Goal: Check status: Check status

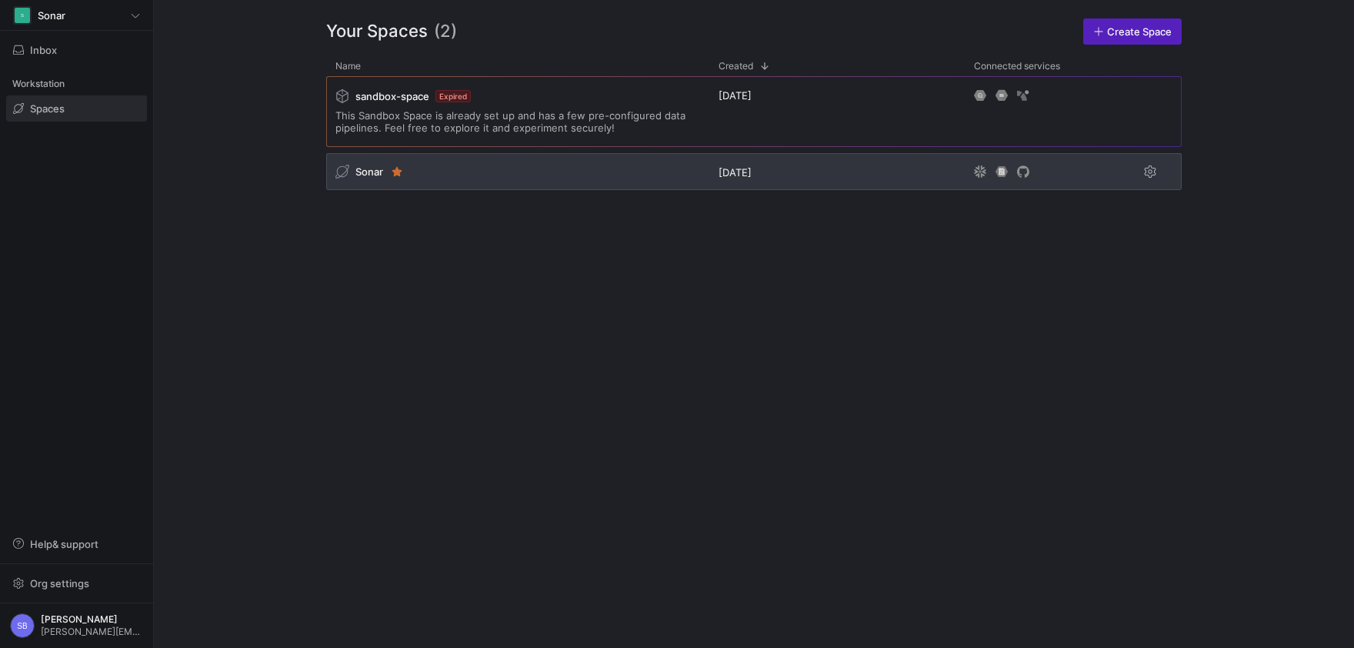
click at [368, 172] on span "Sonar" at bounding box center [369, 171] width 28 height 12
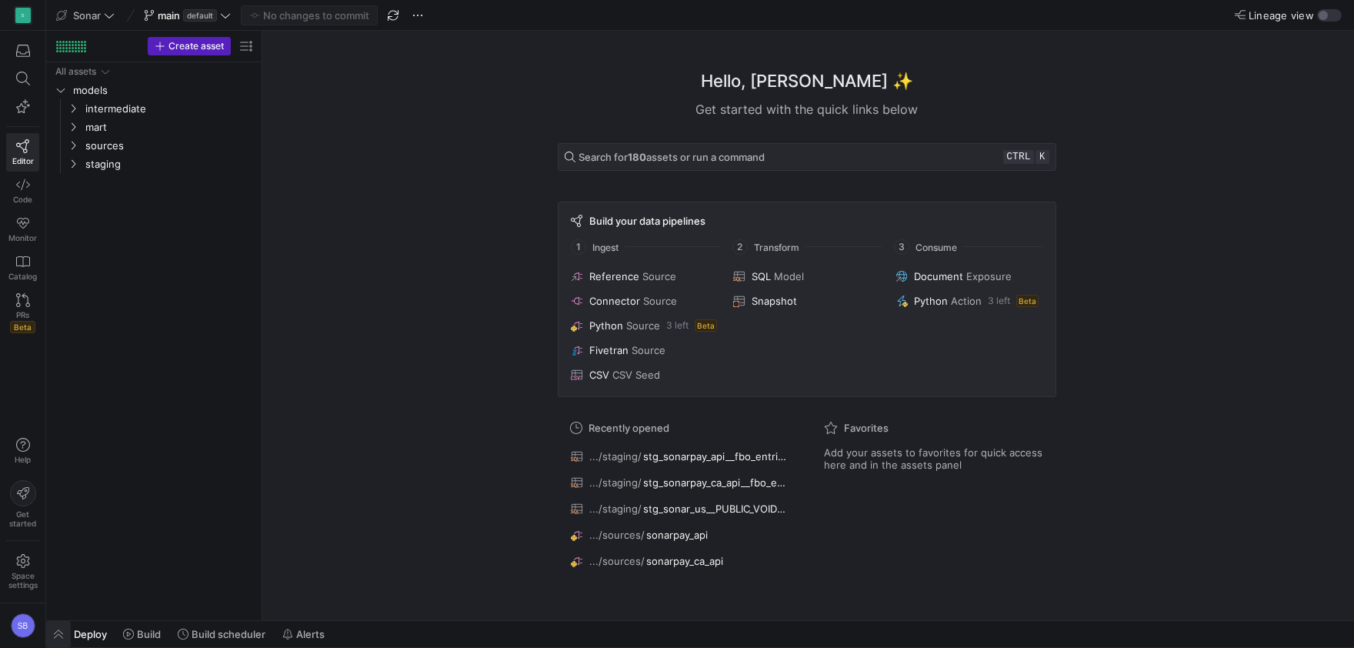
click at [53, 631] on span "button" at bounding box center [58, 634] width 25 height 26
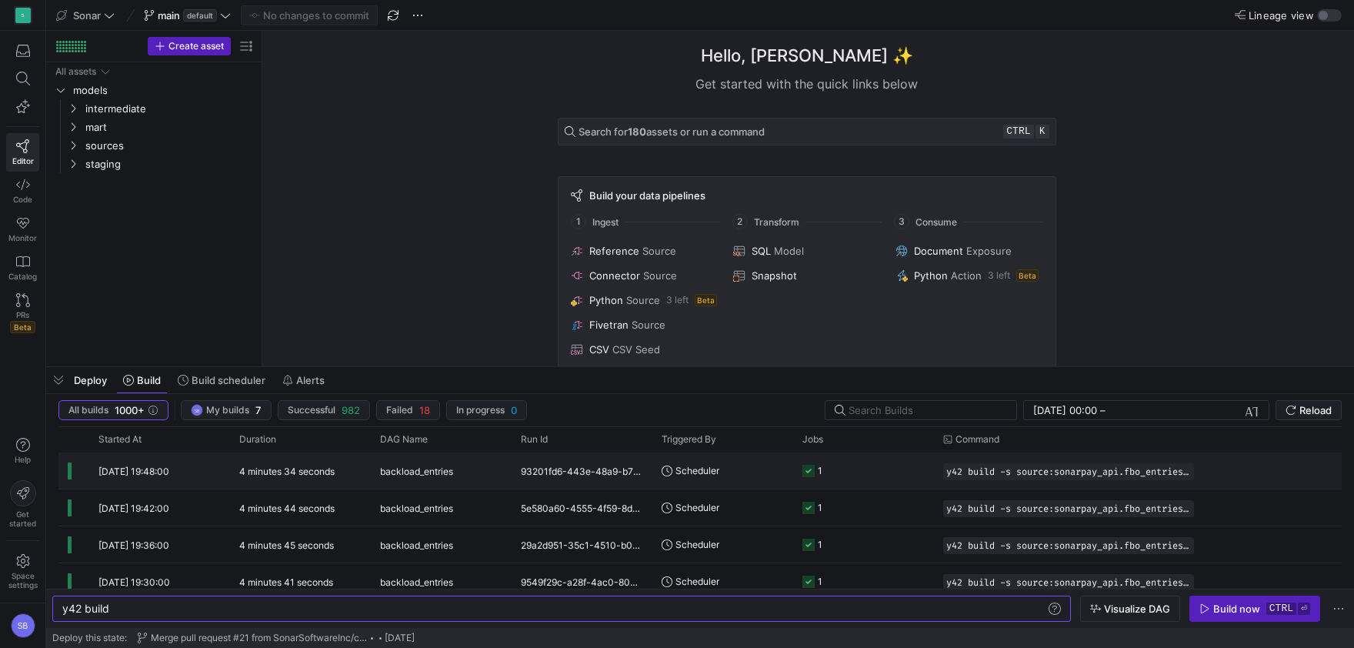
click at [272, 465] on div "4 minutes 34 seconds" at bounding box center [300, 470] width 141 height 36
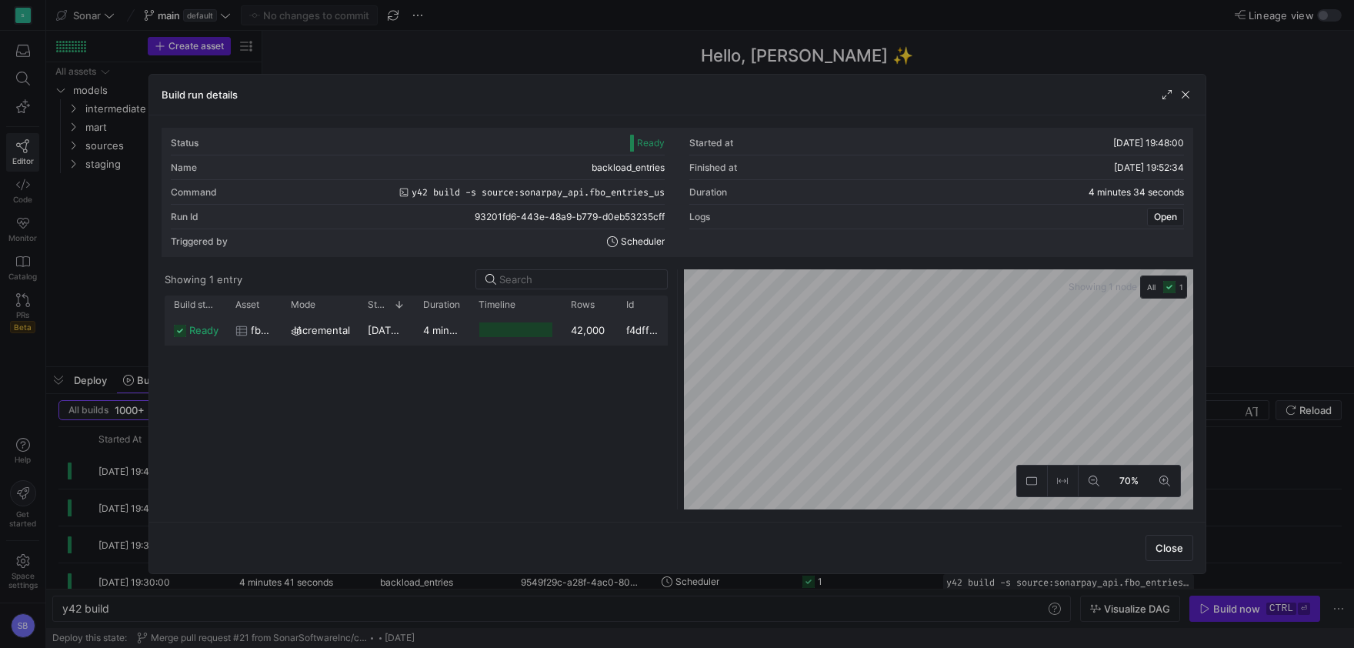
click at [436, 332] on y42-duration "4 minutes 31 seconds" at bounding box center [475, 330] width 105 height 12
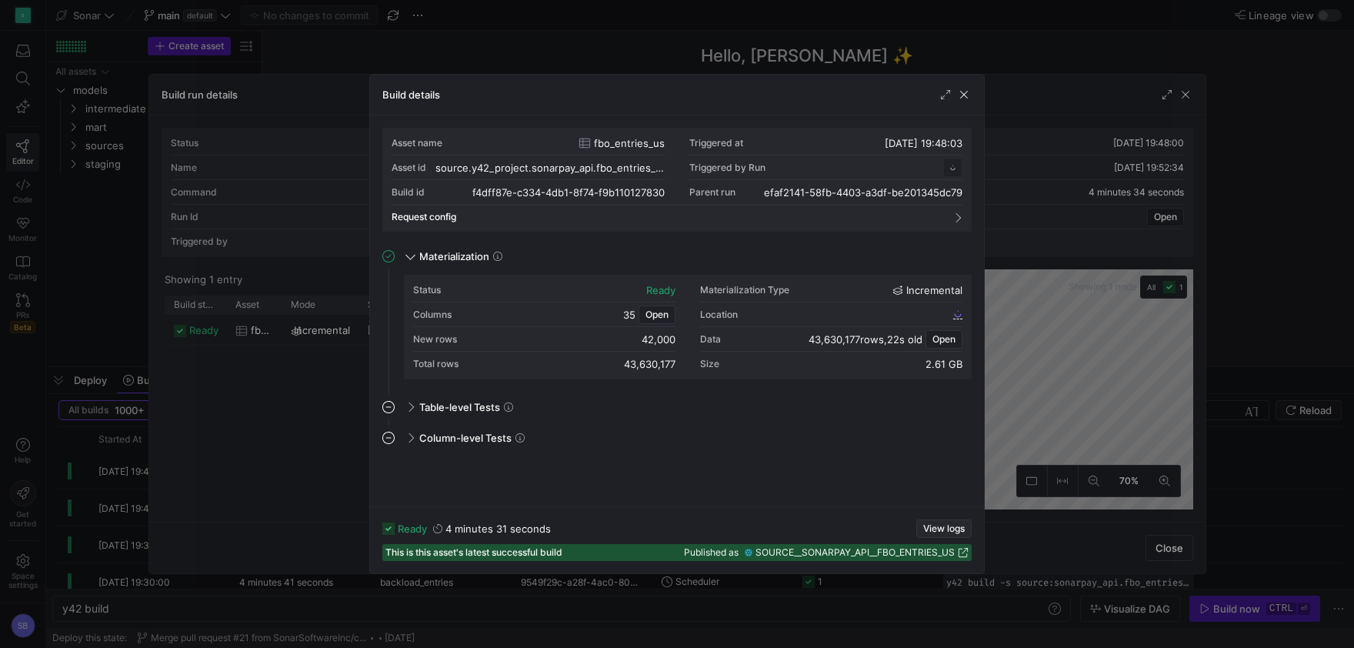
click at [933, 525] on span "View logs" at bounding box center [944, 528] width 42 height 11
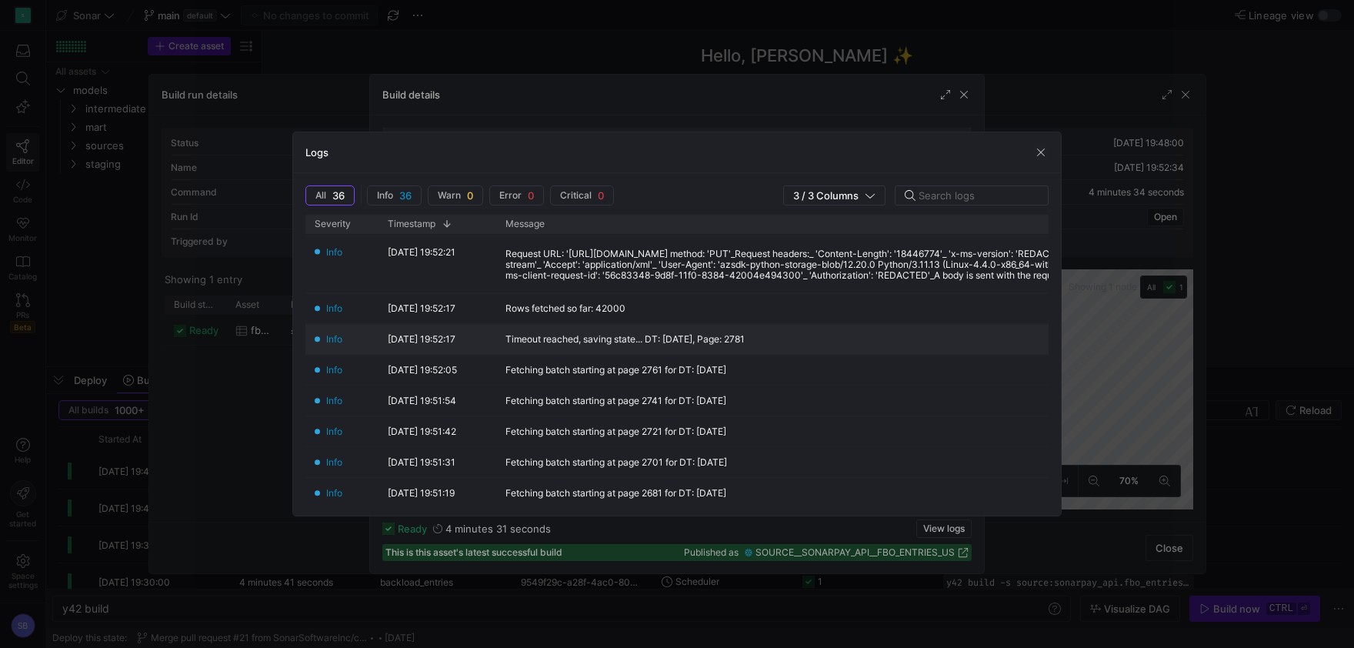
scroll to position [359, 0]
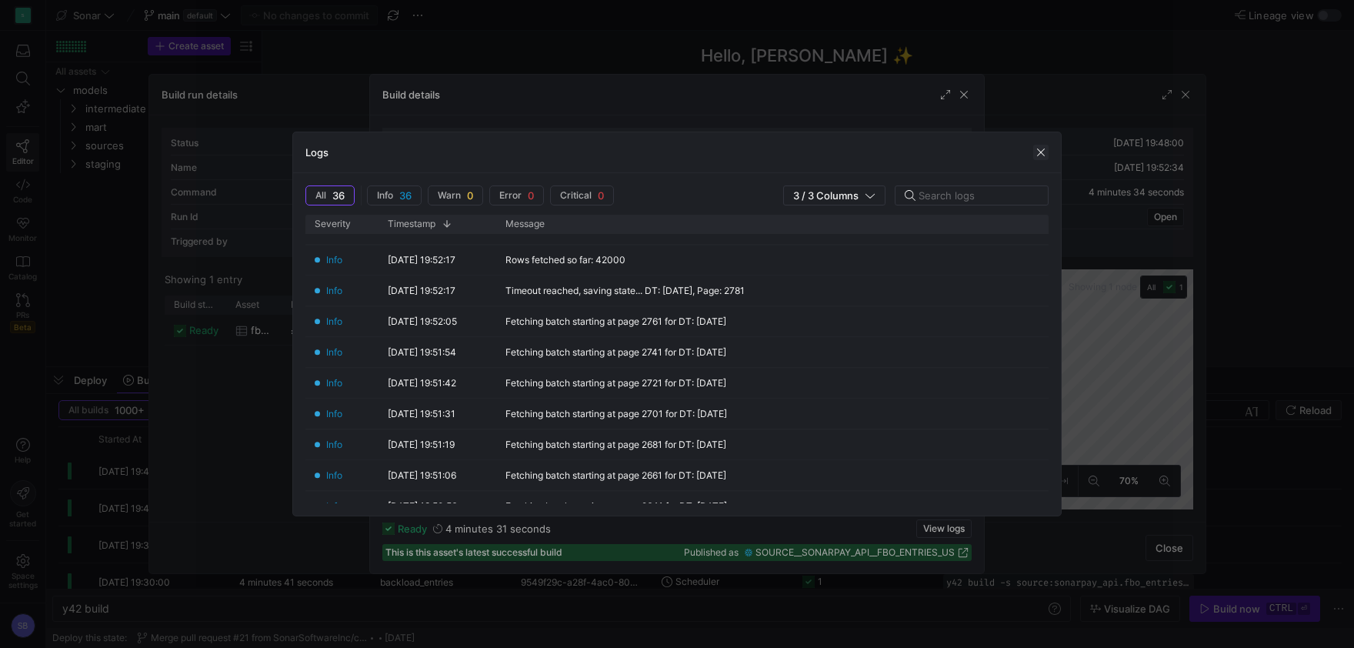
click at [1037, 152] on span "button" at bounding box center [1040, 152] width 15 height 15
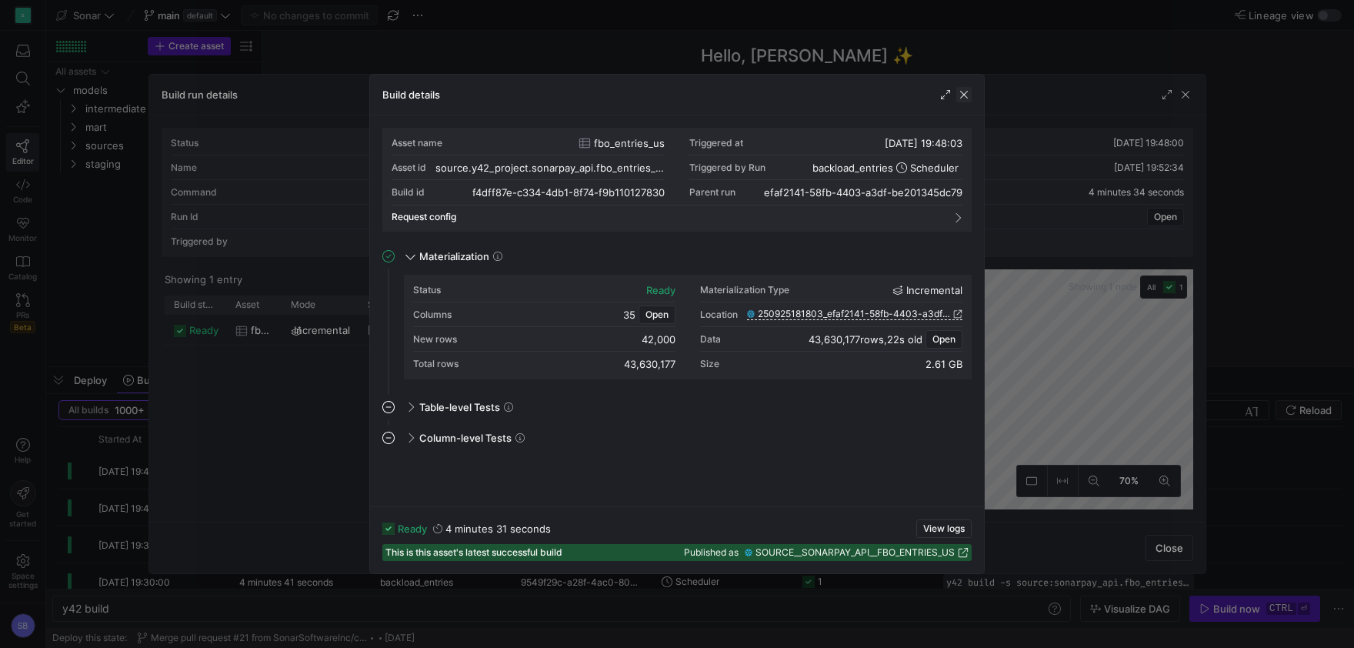
click at [965, 91] on span "button" at bounding box center [963, 94] width 15 height 15
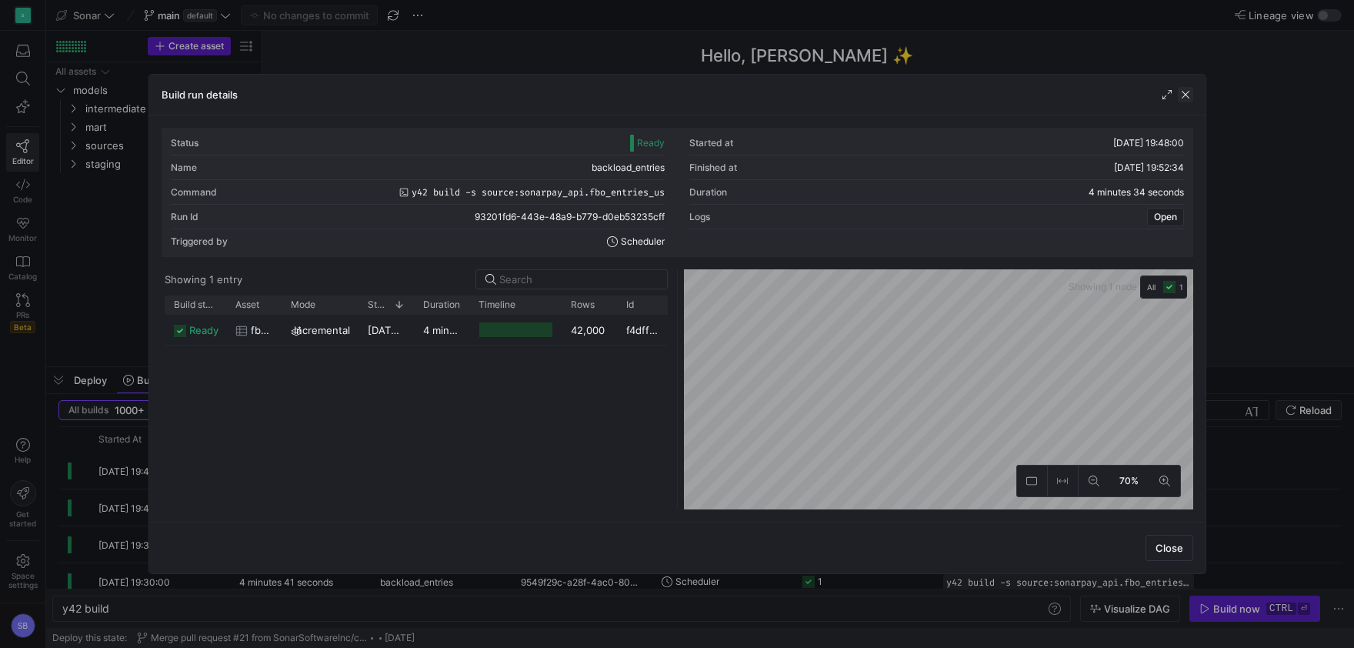
click at [1189, 98] on span "button" at bounding box center [1185, 94] width 15 height 15
